Goal: Task Accomplishment & Management: Complete application form

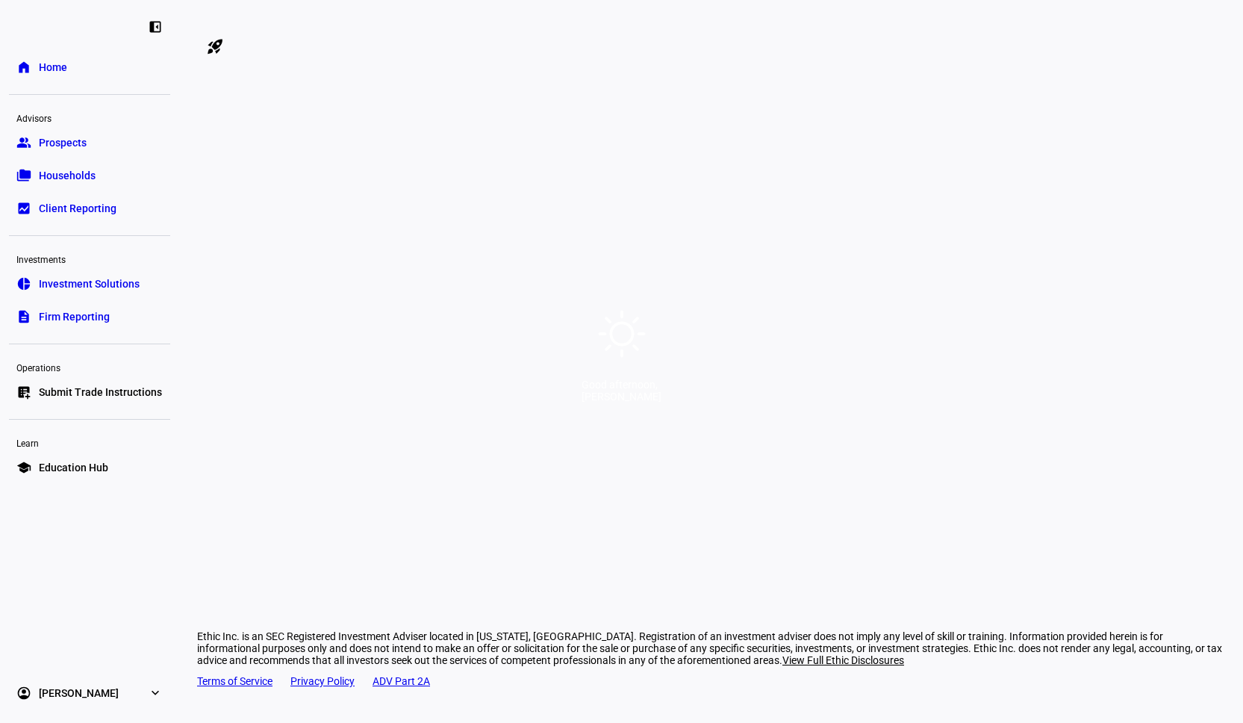
click at [394, 225] on div "Good afternoon, [PERSON_NAME]" at bounding box center [621, 361] width 1243 height 723
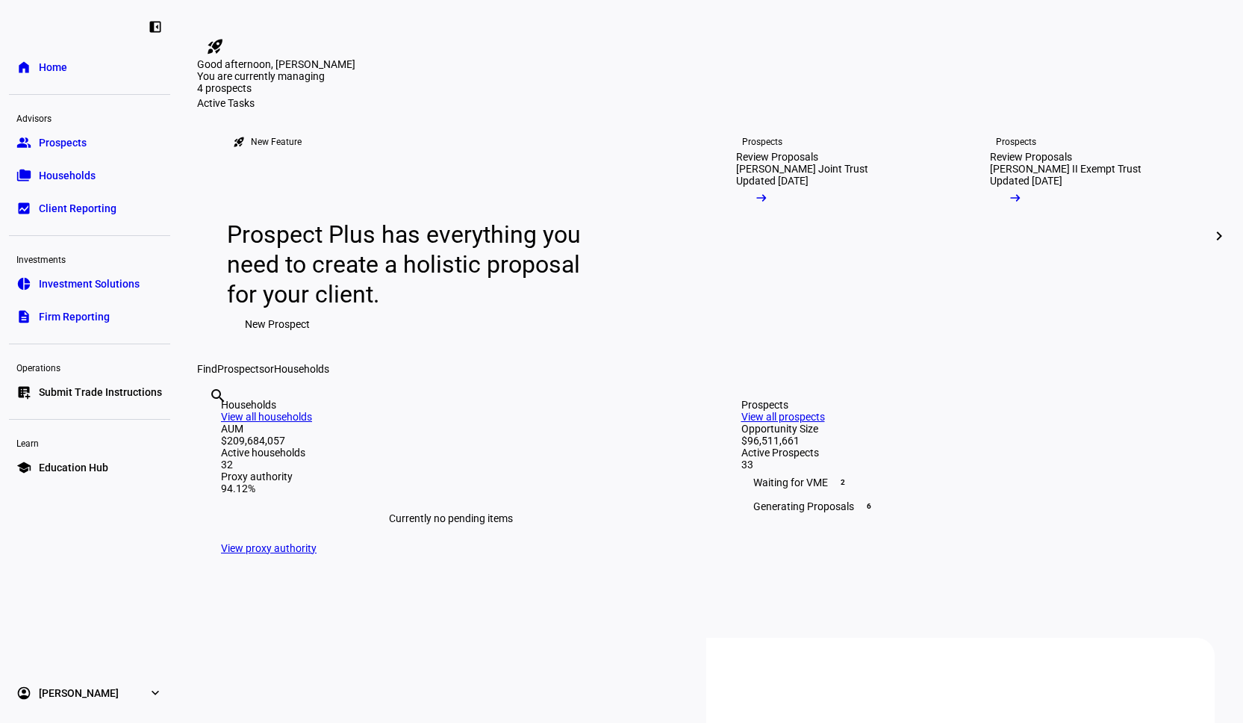
click at [89, 177] on span "Households" at bounding box center [67, 175] width 57 height 15
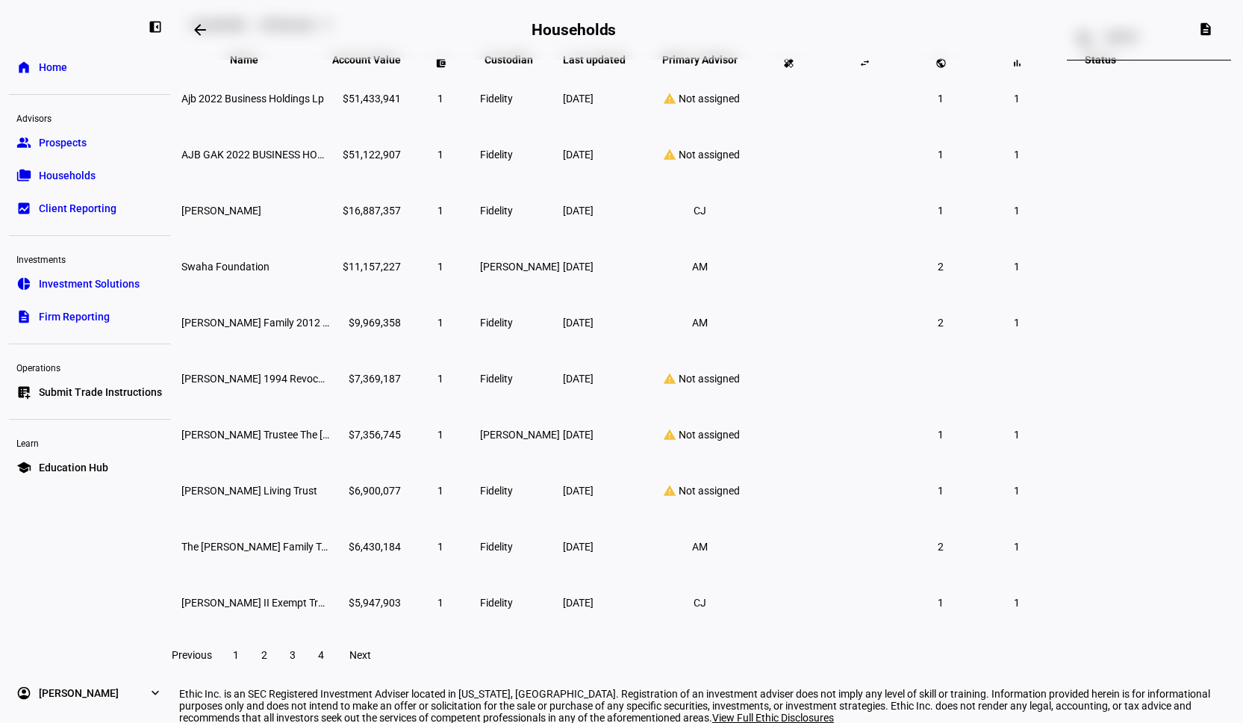
scroll to position [137, 0]
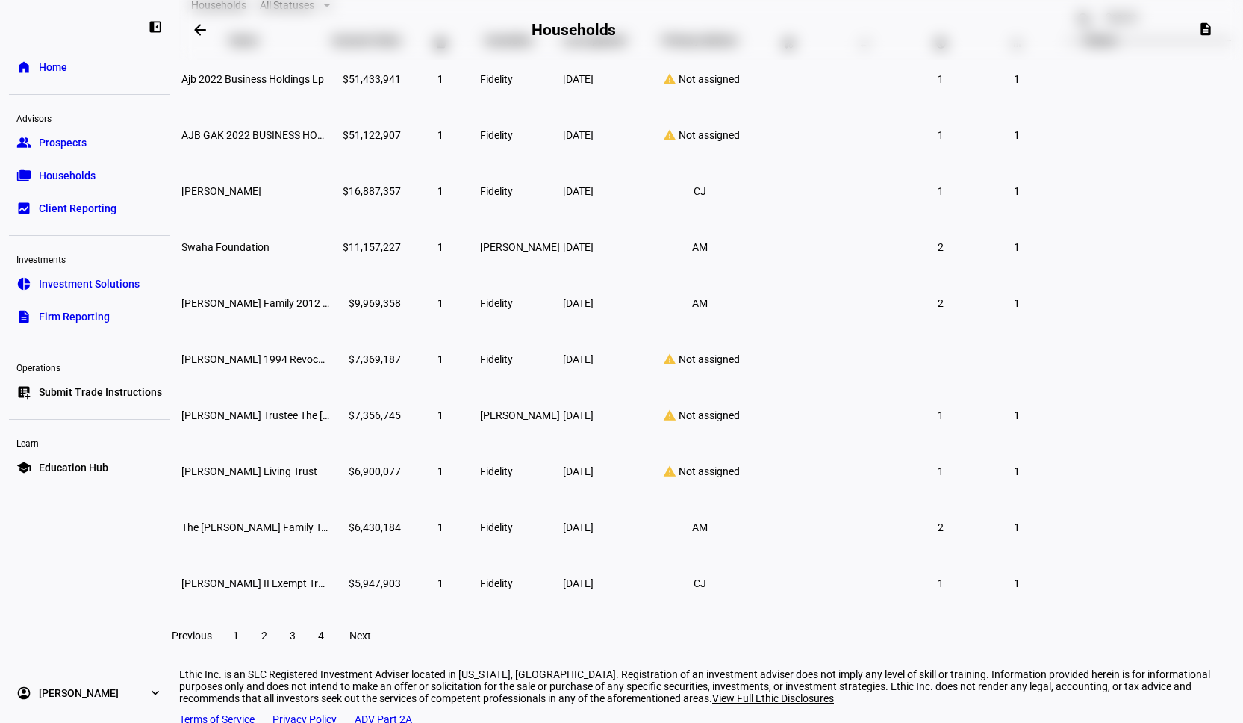
click at [278, 653] on span at bounding box center [264, 636] width 27 height 36
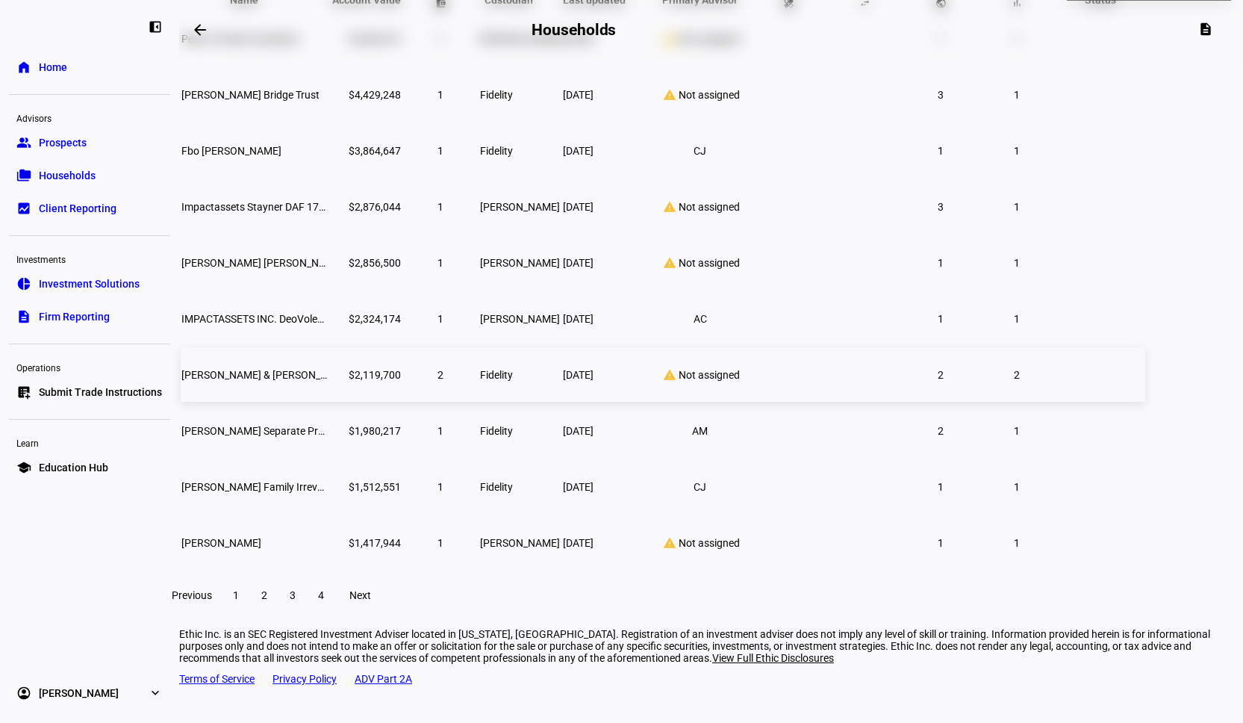
scroll to position [191, 0]
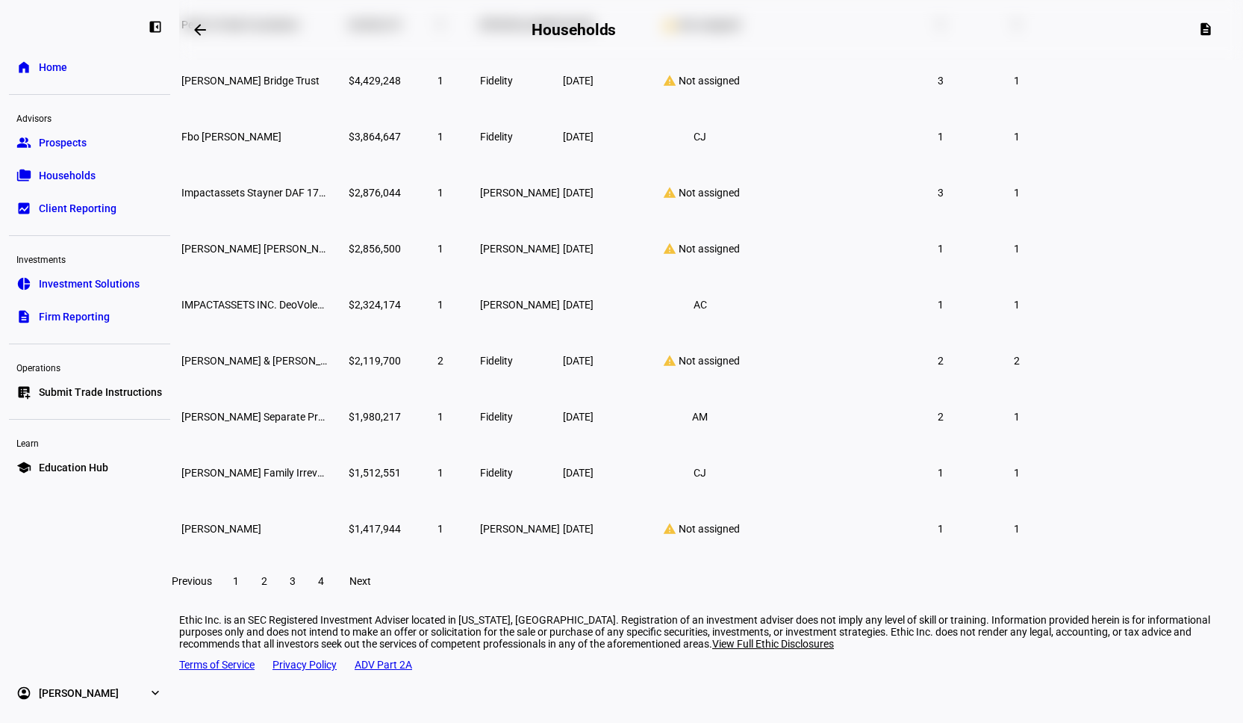
click at [296, 587] on span "3" at bounding box center [293, 581] width 6 height 12
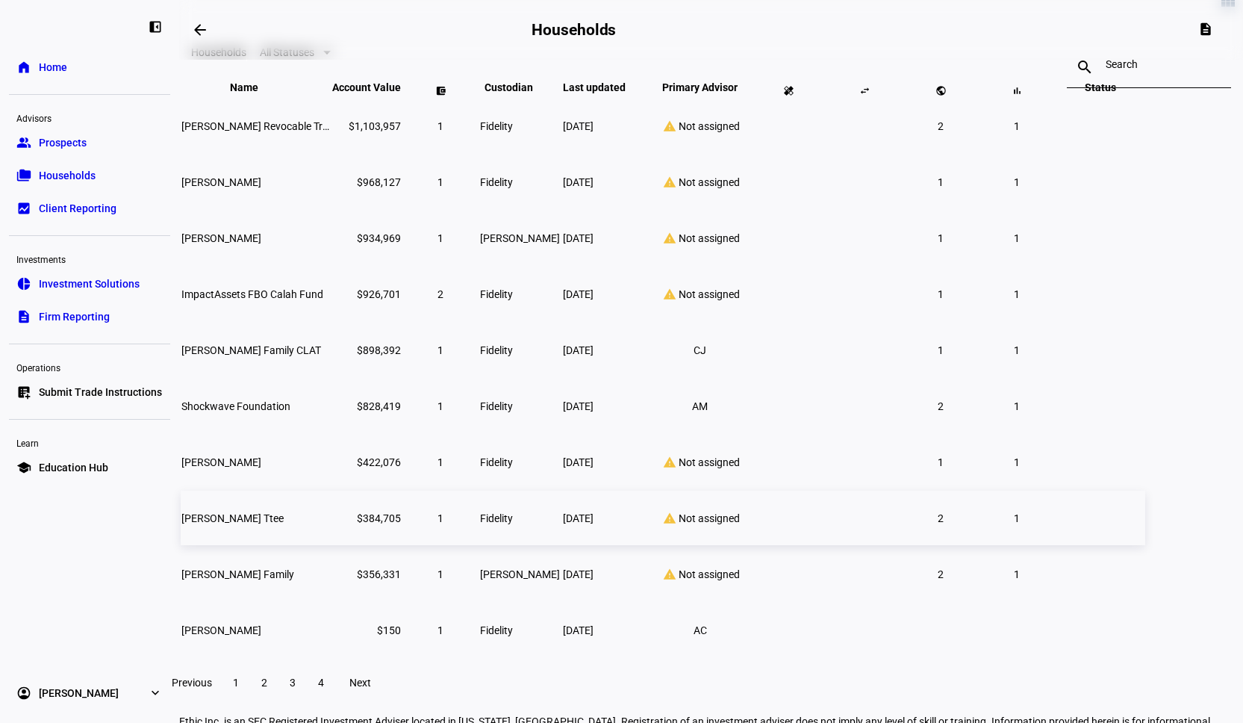
scroll to position [135, 0]
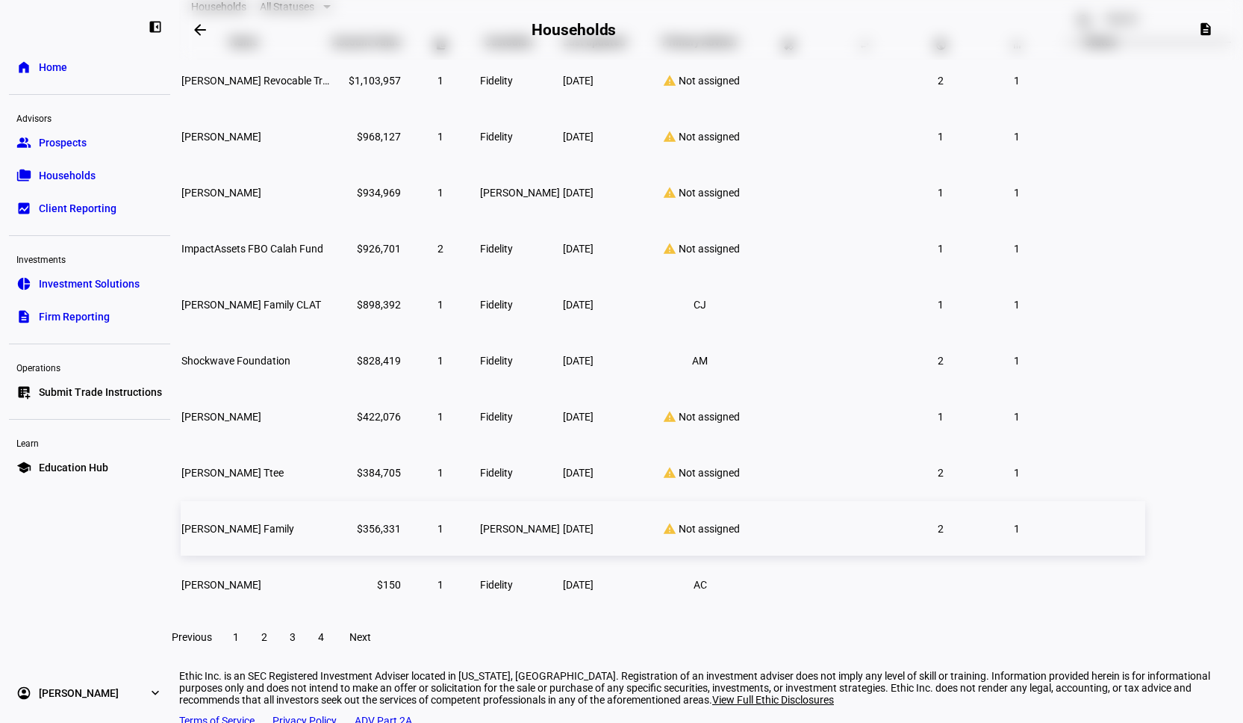
click at [330, 547] on td "[PERSON_NAME] Family" at bounding box center [255, 528] width 149 height 55
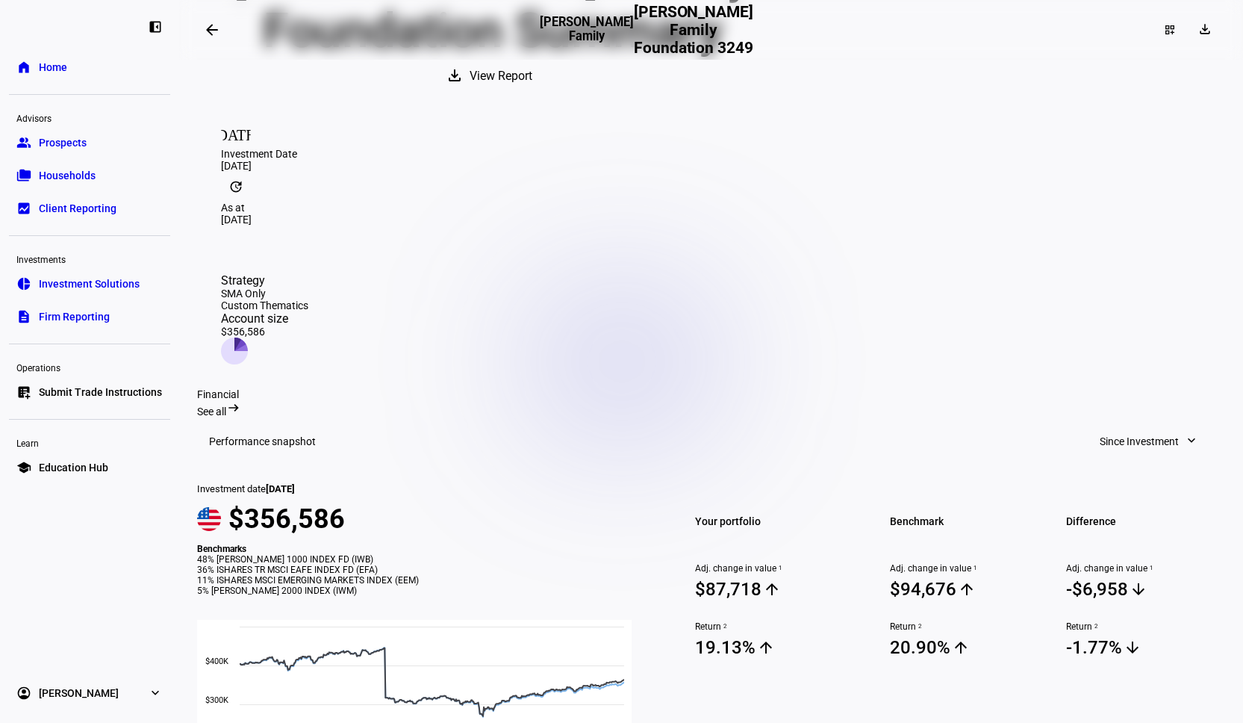
scroll to position [134, 0]
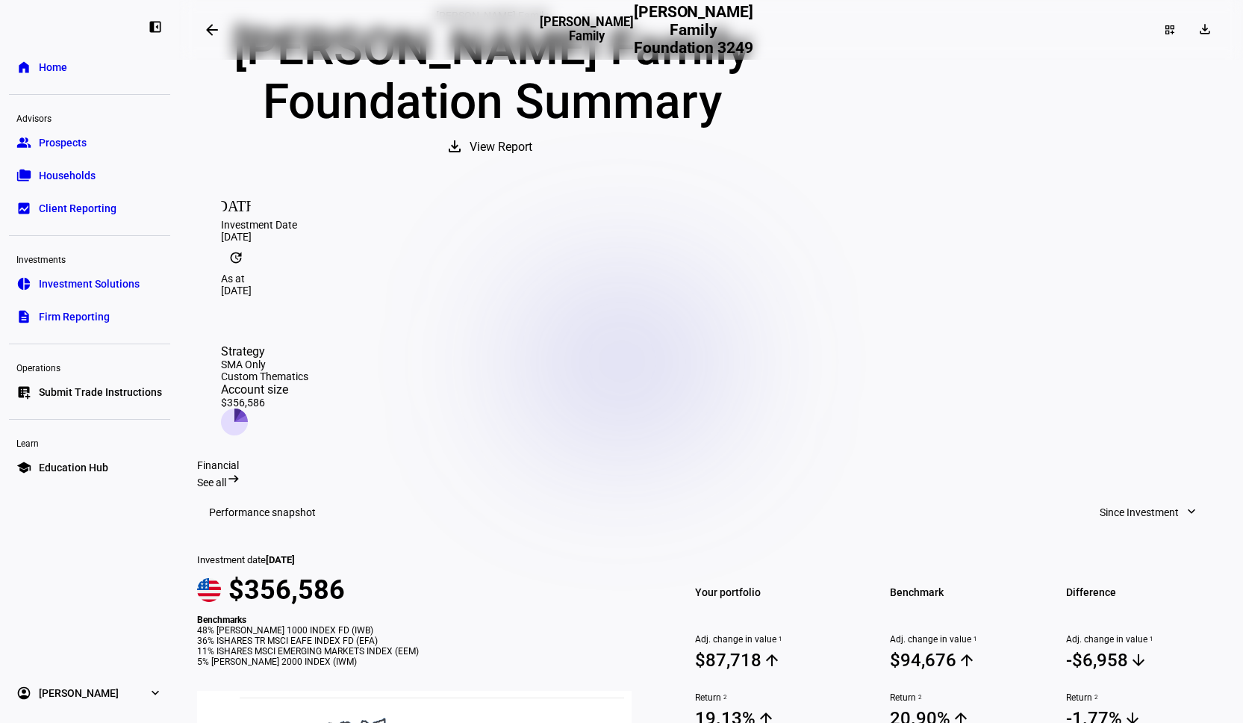
click at [291, 459] on div "Financial See all arrow_right_alt" at bounding box center [711, 473] width 1028 height 29
drag, startPoint x: 317, startPoint y: 411, endPoint x: 196, endPoint y: 393, distance: 121.7
drag, startPoint x: 197, startPoint y: 400, endPoint x: 282, endPoint y: 400, distance: 85.1
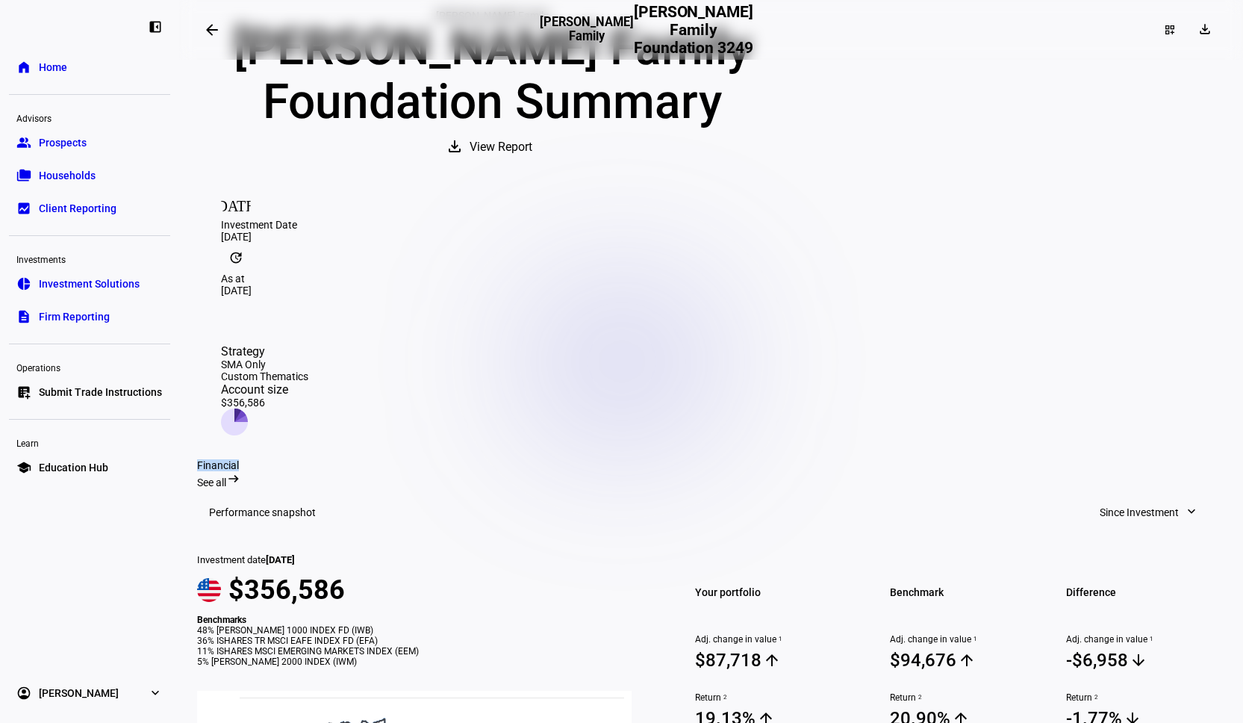
click at [282, 459] on div "Financial See all arrow_right_alt" at bounding box center [711, 473] width 1028 height 29
drag, startPoint x: 296, startPoint y: 405, endPoint x: 195, endPoint y: 405, distance: 101.6
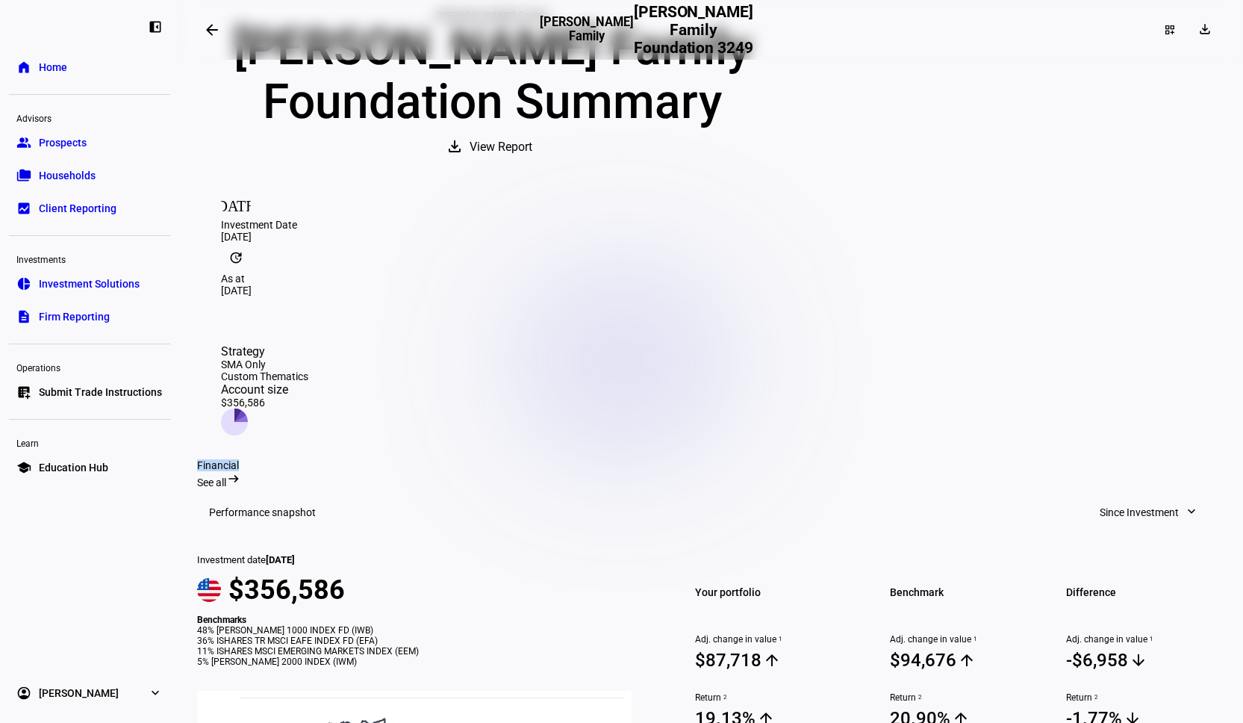
drag, startPoint x: 195, startPoint y: 405, endPoint x: 261, endPoint y: 406, distance: 65.7
click at [274, 459] on div "Financial See all arrow_right_alt" at bounding box center [711, 473] width 1028 height 29
drag, startPoint x: 280, startPoint y: 411, endPoint x: 201, endPoint y: 411, distance: 79.1
click at [201, 459] on div "Financial See all arrow_right_alt" at bounding box center [711, 473] width 1028 height 29
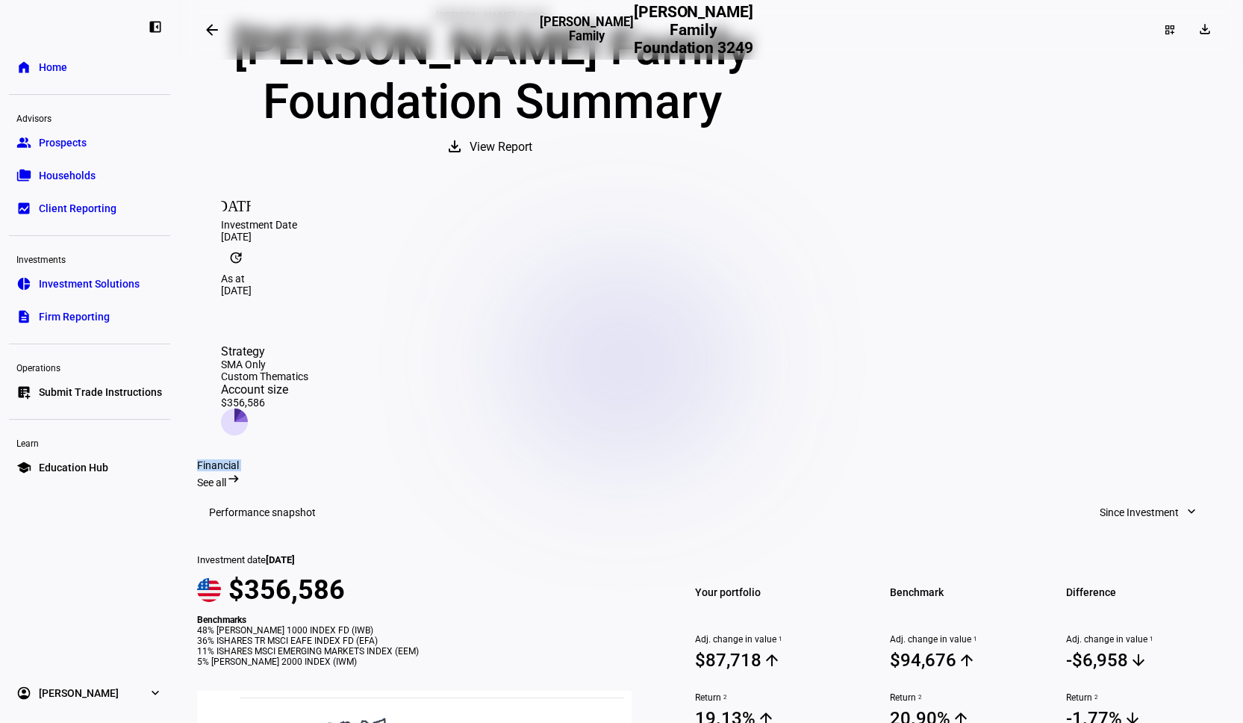
click at [201, 459] on div "Financial" at bounding box center [711, 465] width 1028 height 12
drag, startPoint x: 198, startPoint y: 403, endPoint x: 305, endPoint y: 409, distance: 107.7
click at [305, 459] on div "Financial See all arrow_right_alt" at bounding box center [711, 473] width 1028 height 29
drag, startPoint x: 317, startPoint y: 409, endPoint x: 192, endPoint y: 402, distance: 125.6
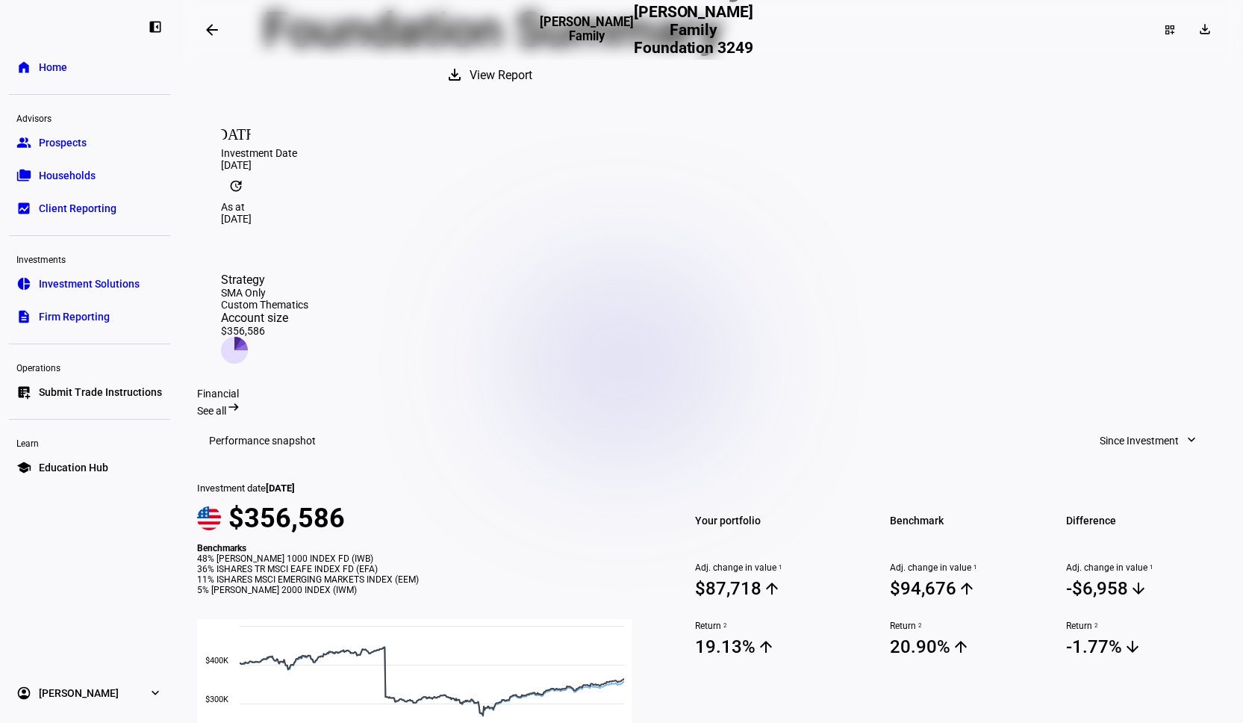
scroll to position [0, 0]
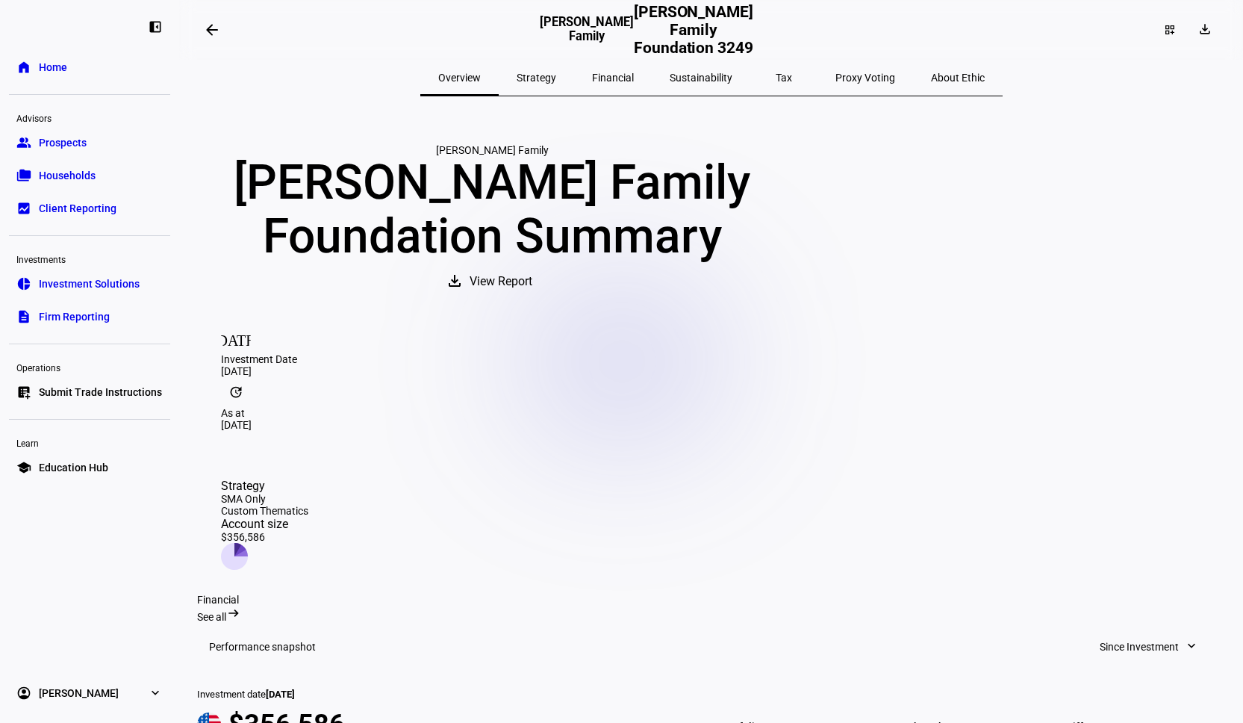
click at [79, 387] on span "Submit Trade Instructions" at bounding box center [100, 392] width 123 height 15
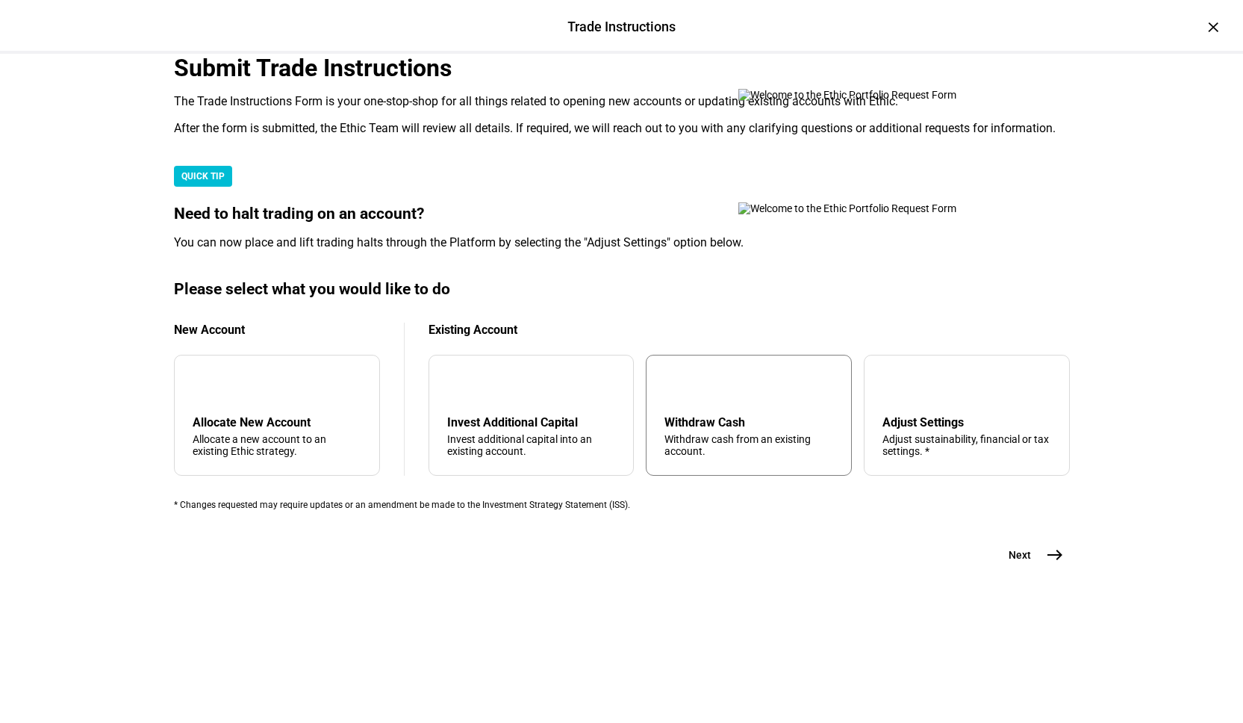
scroll to position [265, 0]
click at [712, 450] on div "arrow_upward Withdraw Cash Withdraw cash from an existing account." at bounding box center [749, 415] width 206 height 121
click at [1065, 570] on span "east" at bounding box center [1055, 555] width 30 height 30
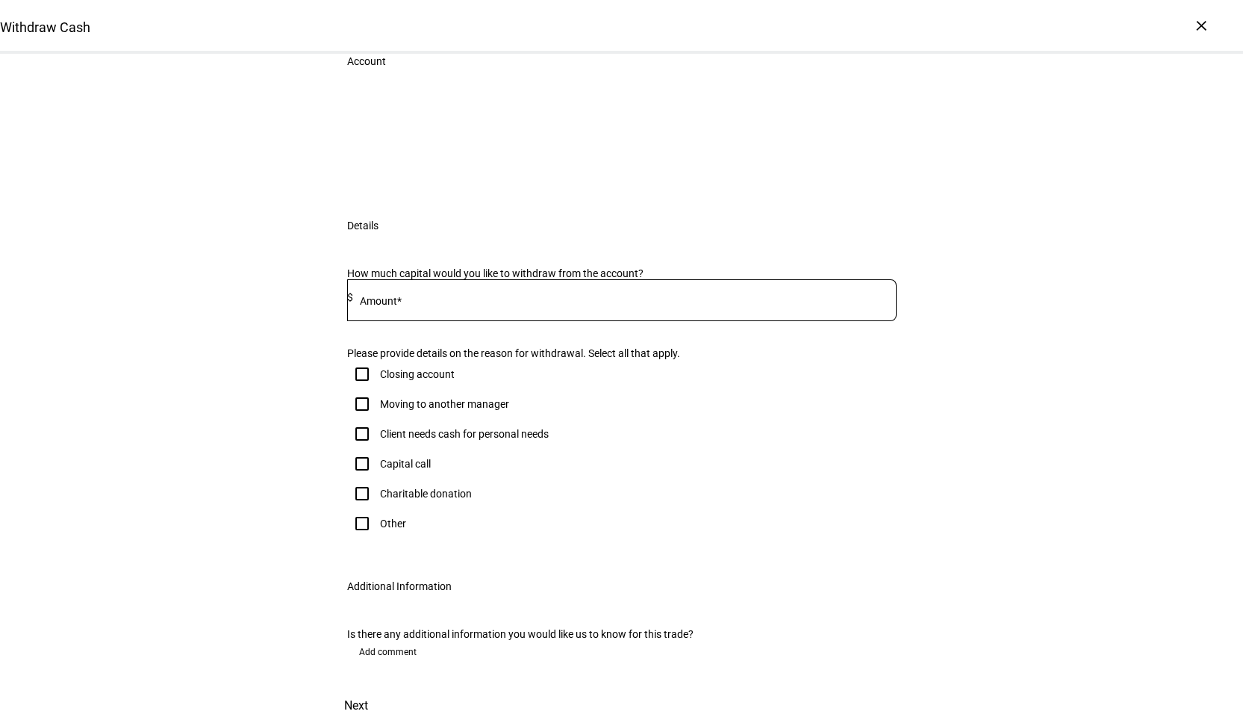
scroll to position [40, 0]
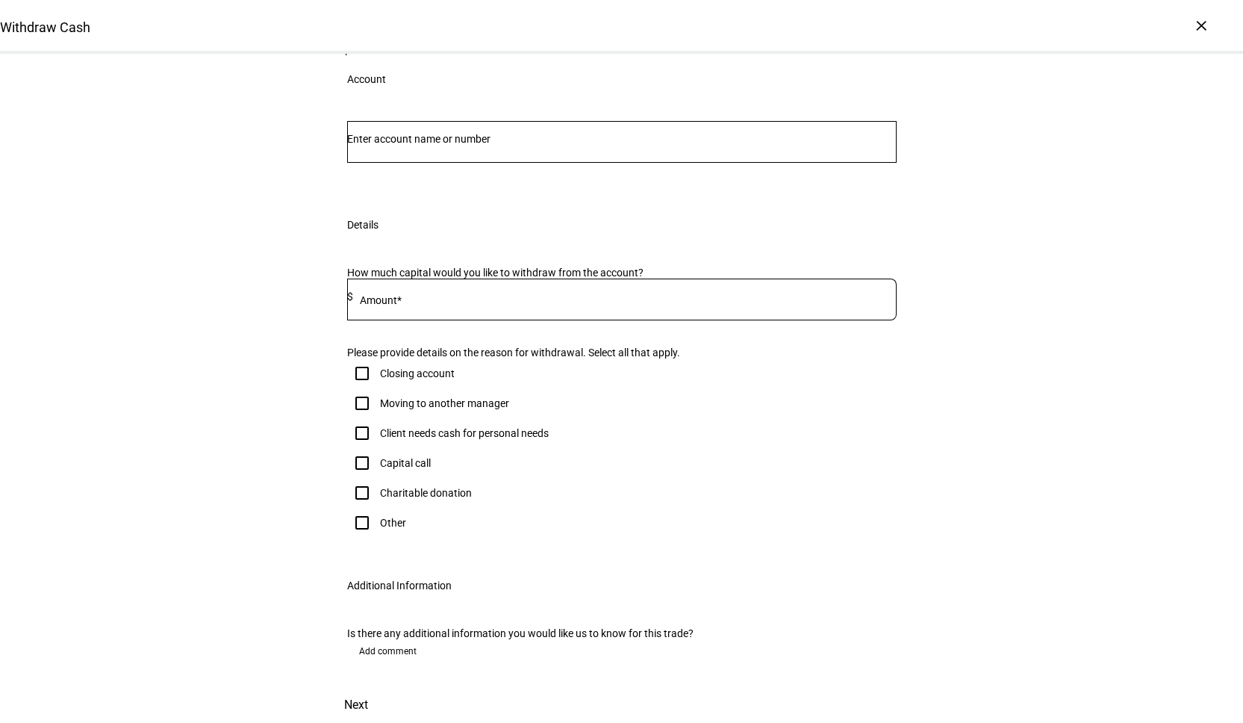
click at [547, 163] on div at bounding box center [622, 142] width 550 height 42
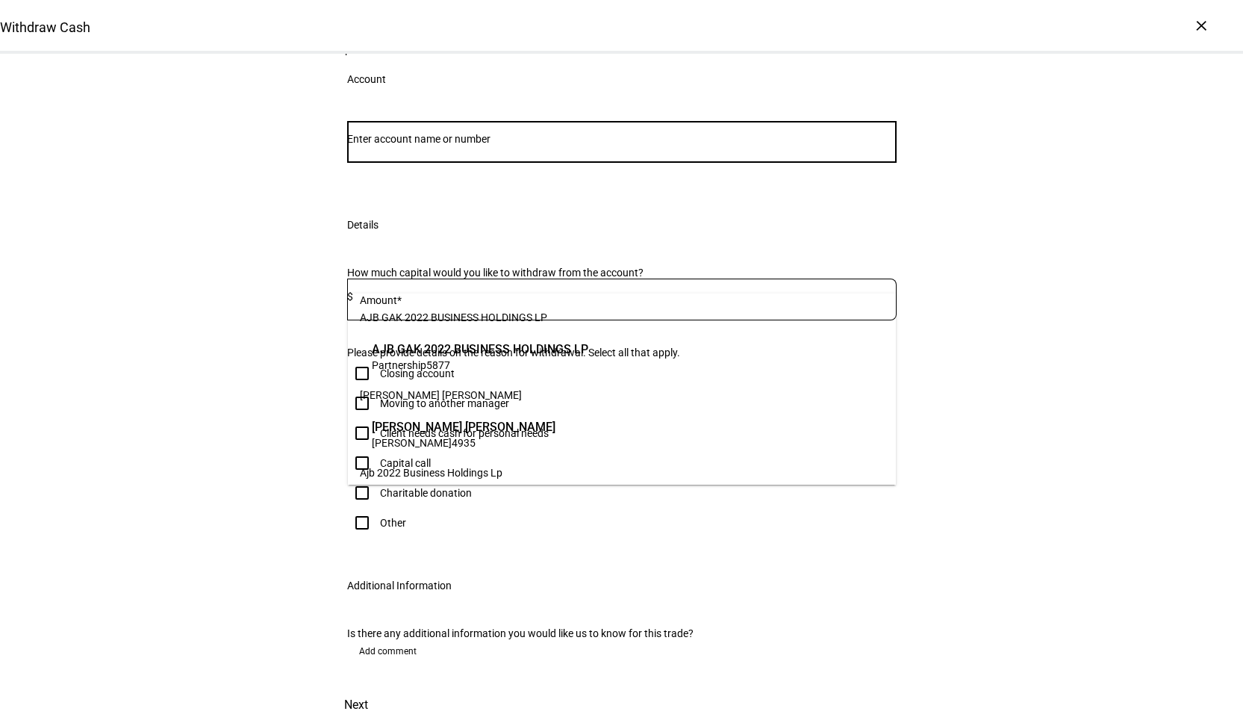
paste input "[PERSON_NAME] <[PERSON_NAME][EMAIL_ADDRESS][DOMAIN_NAME]"
type input "[PERSON_NAME] <[PERSON_NAME][EMAIL_ADDRESS][DOMAIN_NAME]"
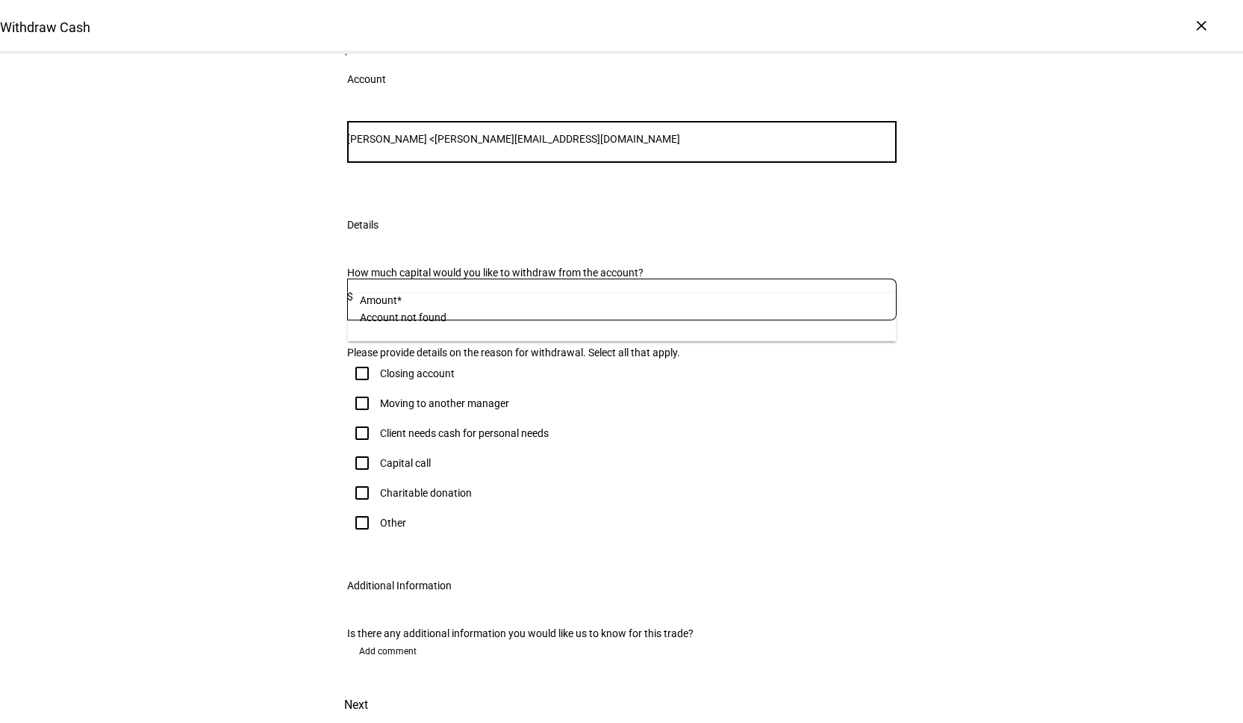
drag, startPoint x: 622, startPoint y: 270, endPoint x: 283, endPoint y: 262, distance: 339.1
click at [283, 262] on div "Withdraw Cash Complete and submit this form to raise cash for withdrawal. Accou…" at bounding box center [621, 376] width 1243 height 691
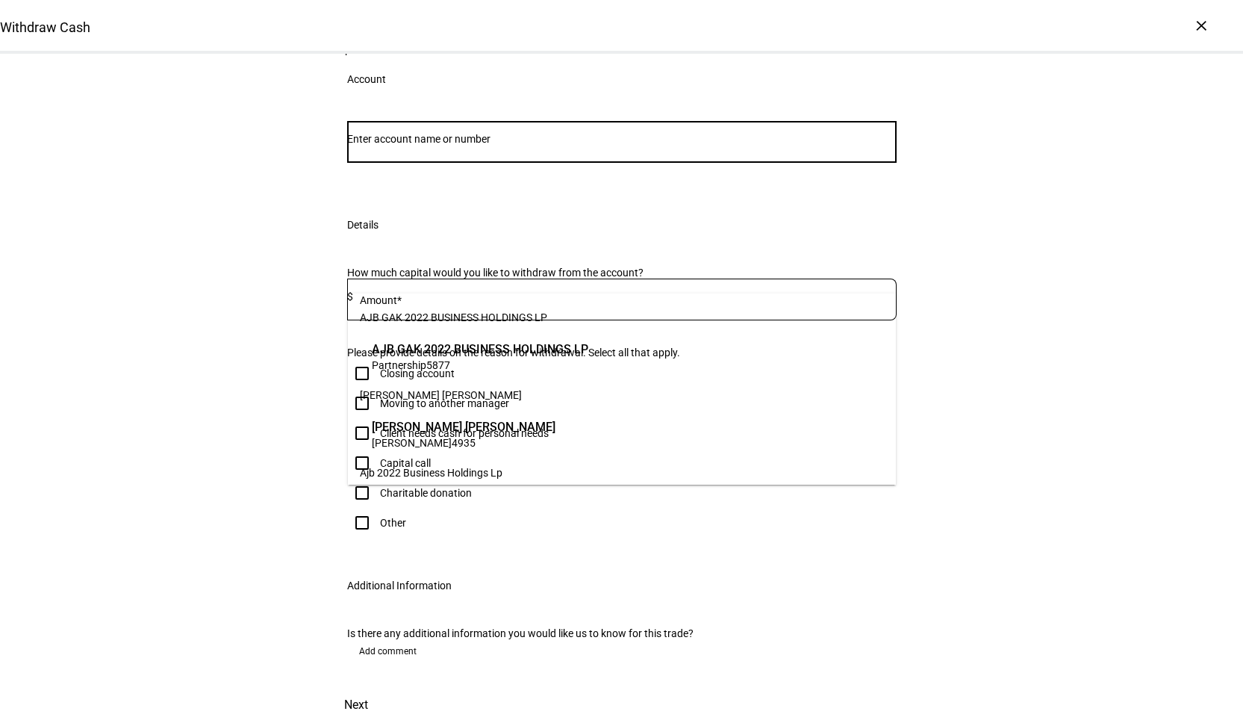
paste input "[PERSON_NAME] Family Foundati"
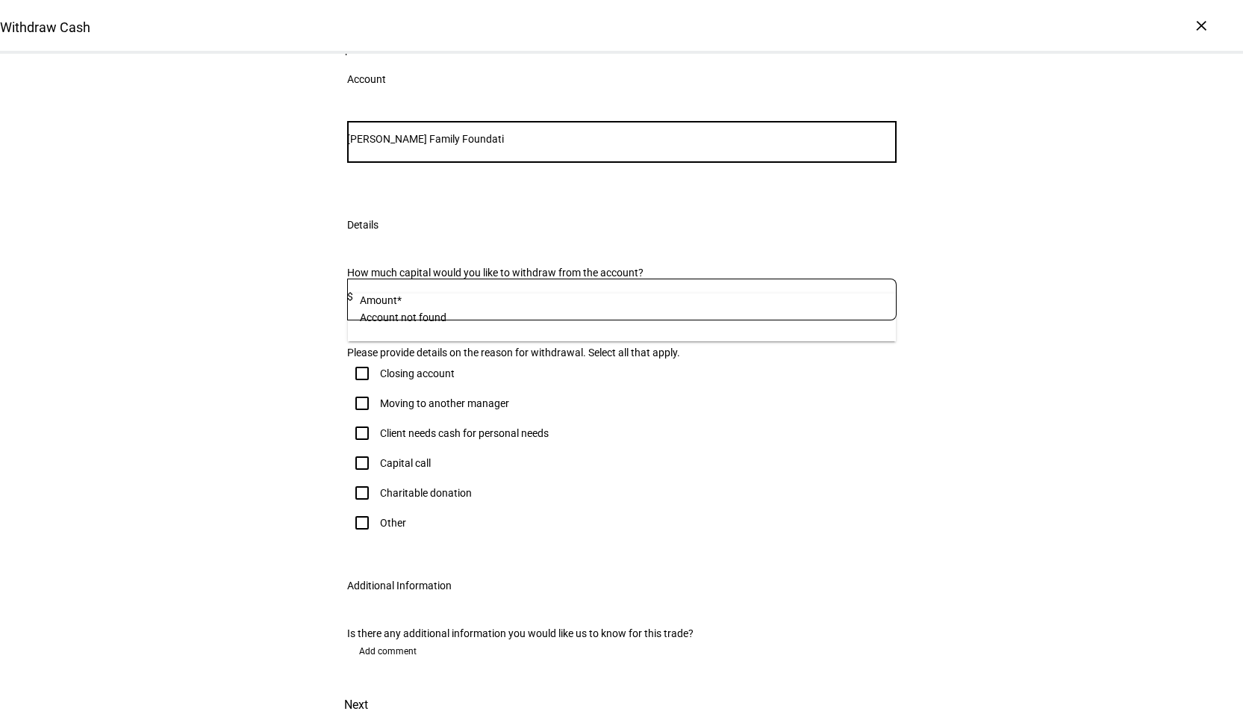
drag, startPoint x: 422, startPoint y: 273, endPoint x: 562, endPoint y: 273, distance: 139.6
click at [562, 145] on input "[PERSON_NAME] Family Foundati" at bounding box center [622, 139] width 550 height 12
click at [377, 145] on input "[PERSON_NAME]" at bounding box center [622, 139] width 550 height 12
type input "[PERSON_NAME]"
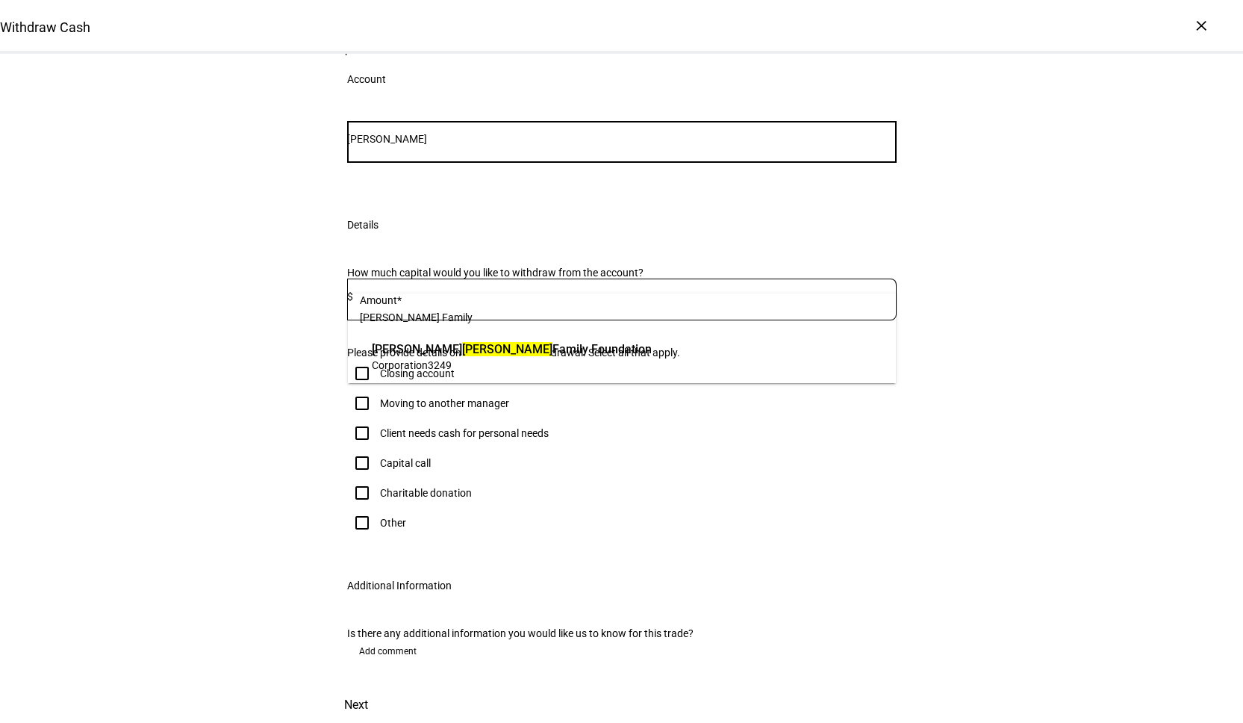
click at [463, 352] on span "[PERSON_NAME] Family Foundation" at bounding box center [512, 348] width 280 height 17
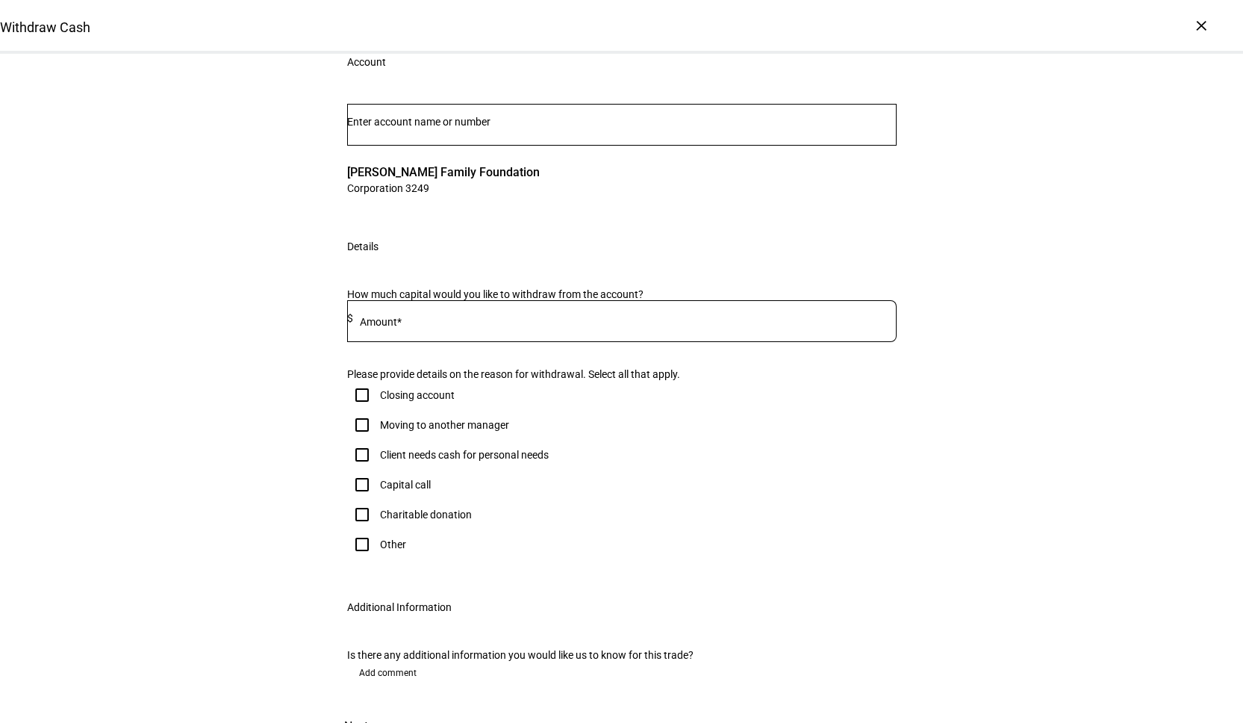
click at [470, 146] on div at bounding box center [622, 125] width 550 height 42
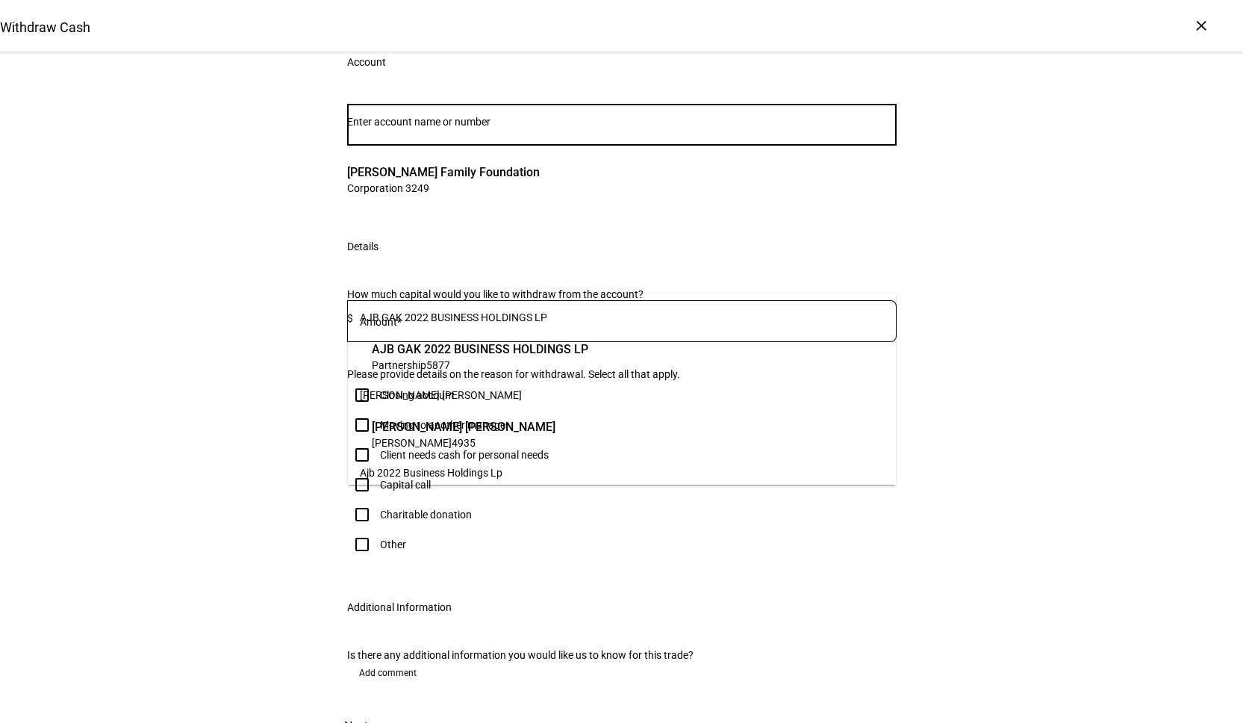
click at [243, 444] on div "Withdraw Cash Complete and submit this form to raise cash for withdrawal. Accou…" at bounding box center [621, 379] width 1243 height 730
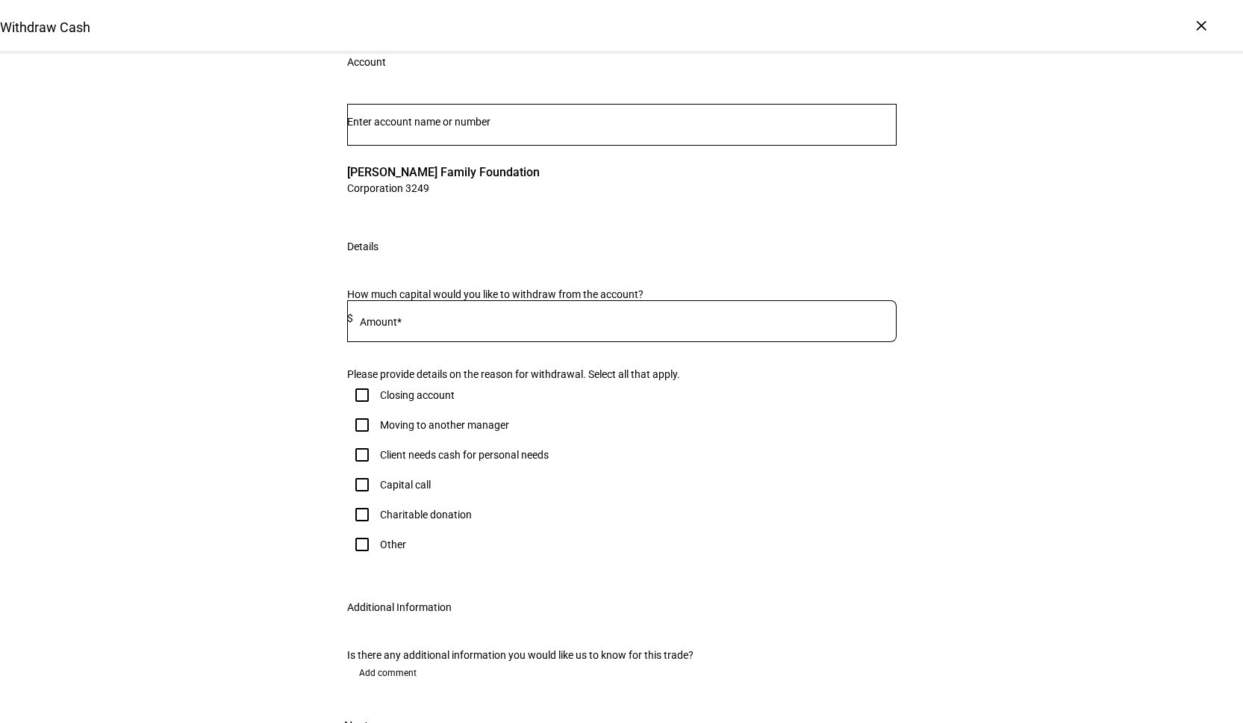
click at [396, 328] on mat-label "Amount*" at bounding box center [381, 322] width 42 height 12
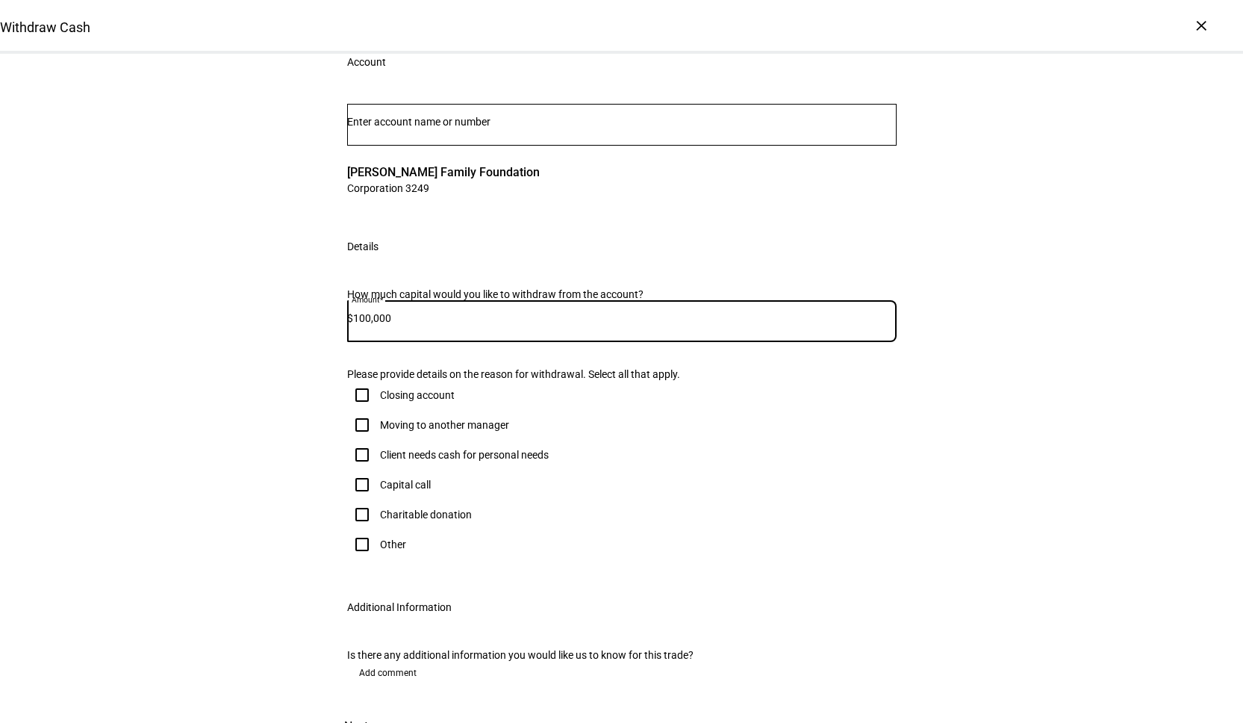
type input "100,000"
click at [263, 500] on div "Withdraw Cash Complete and submit this form to raise cash for withdrawal. Accou…" at bounding box center [621, 379] width 1243 height 730
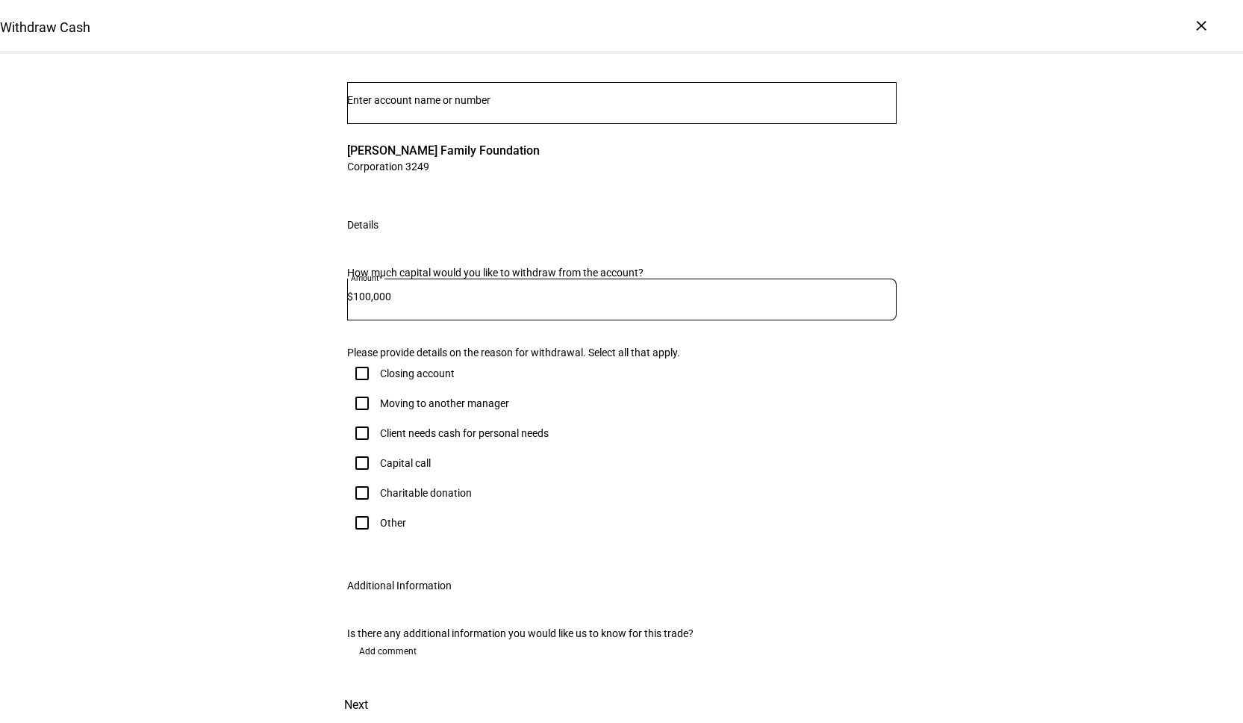
scroll to position [178, 0]
click at [366, 508] on input "Charitable donation" at bounding box center [362, 493] width 30 height 30
checkbox input "true"
click at [368, 687] on span "Next" at bounding box center [356, 705] width 24 height 36
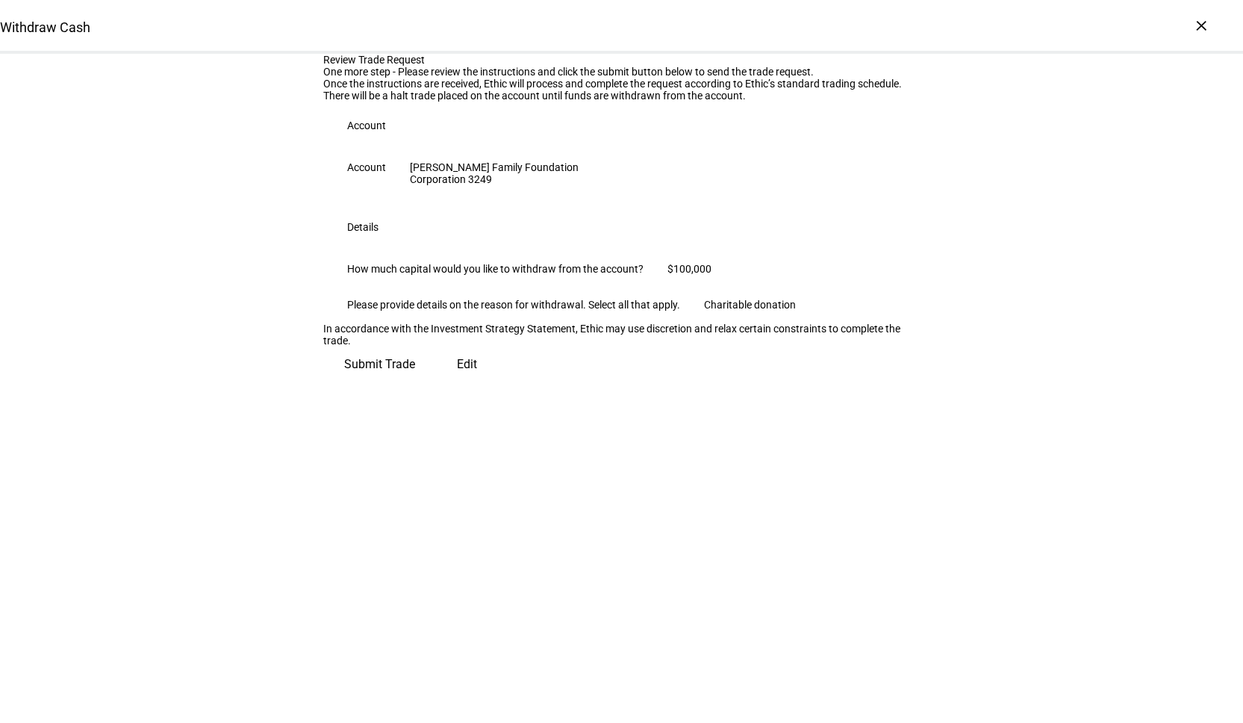
scroll to position [0, 0]
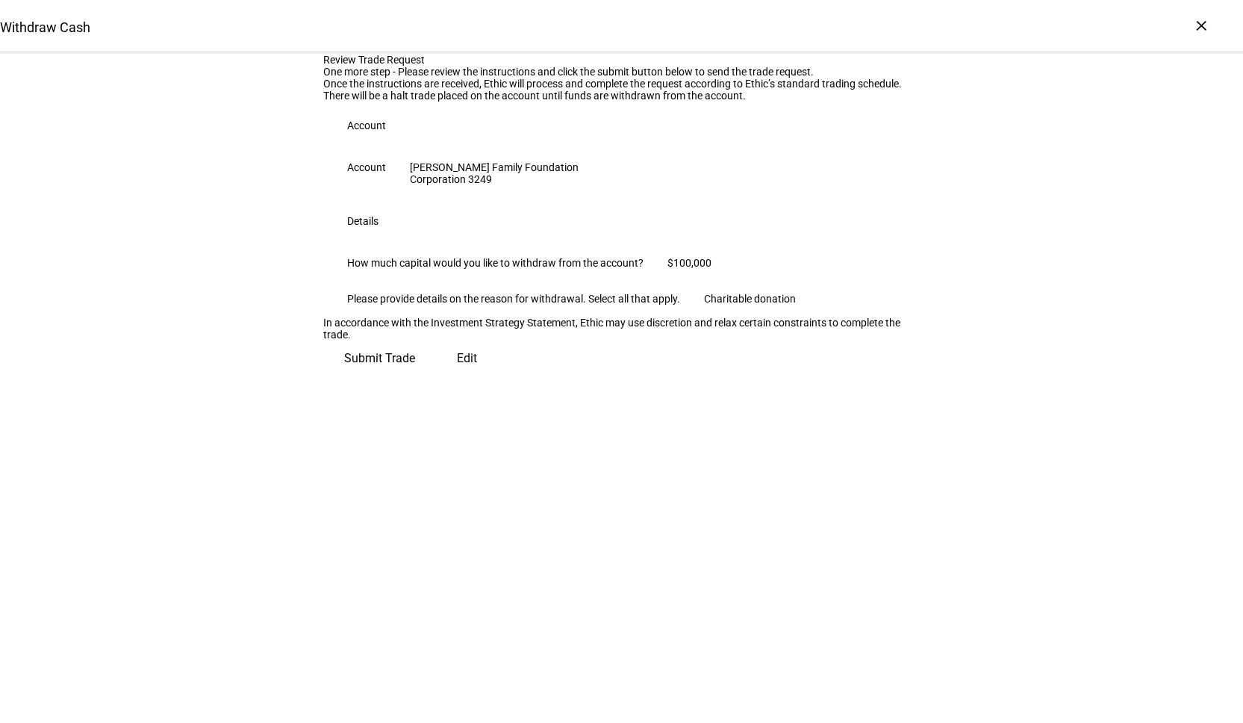
click at [415, 376] on span "Submit Trade" at bounding box center [379, 358] width 71 height 36
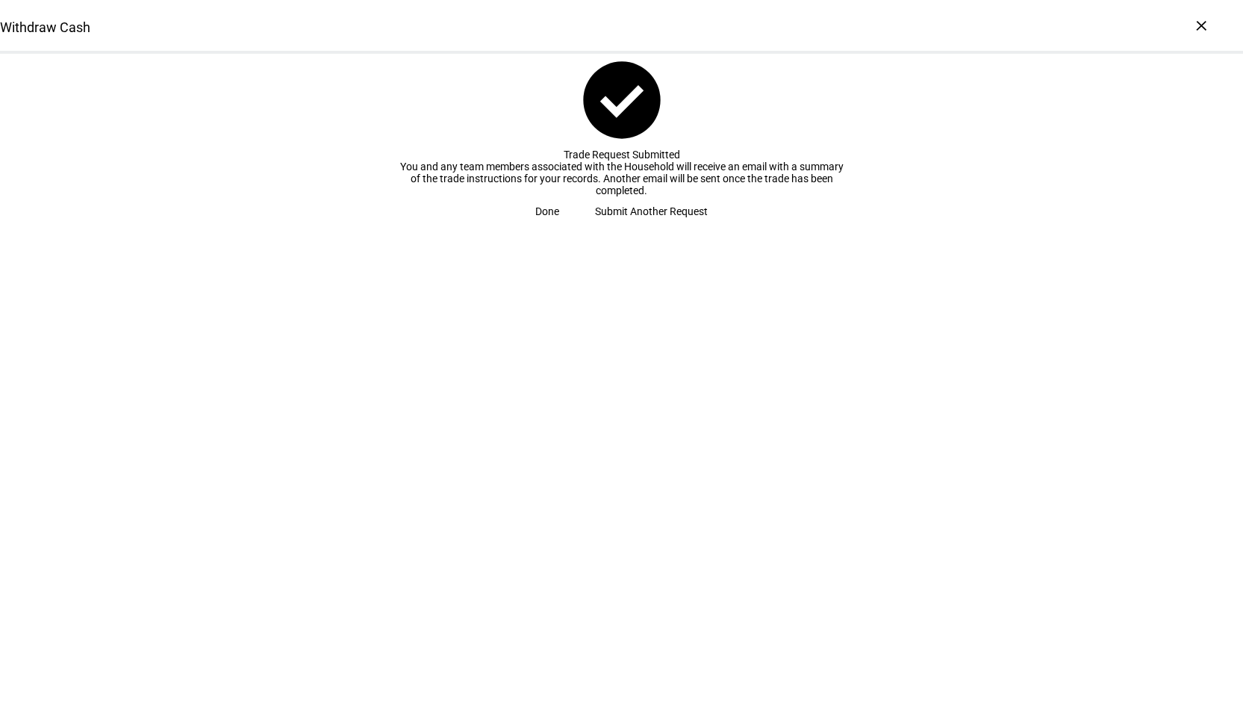
click at [559, 226] on span "Done" at bounding box center [547, 211] width 24 height 30
